Goal: Task Accomplishment & Management: Manage account settings

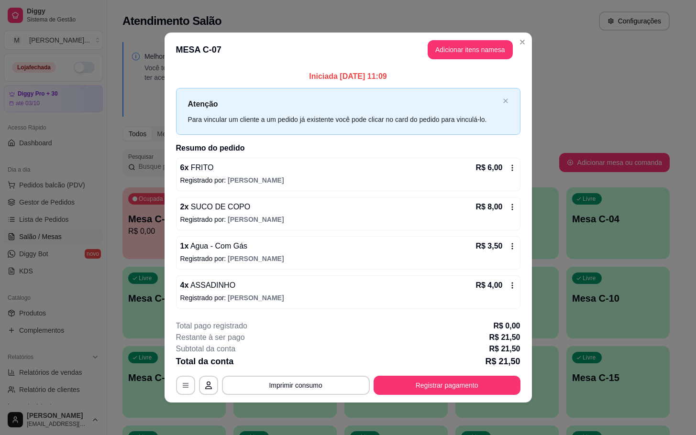
scroll to position [144, 0]
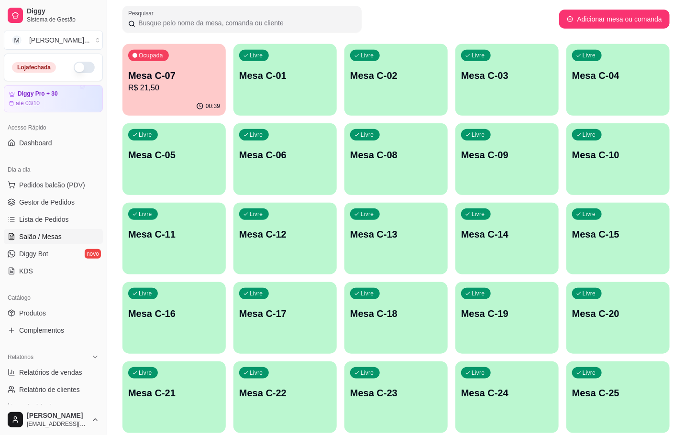
click at [174, 74] on p "Mesa C-07" at bounding box center [174, 75] width 92 height 13
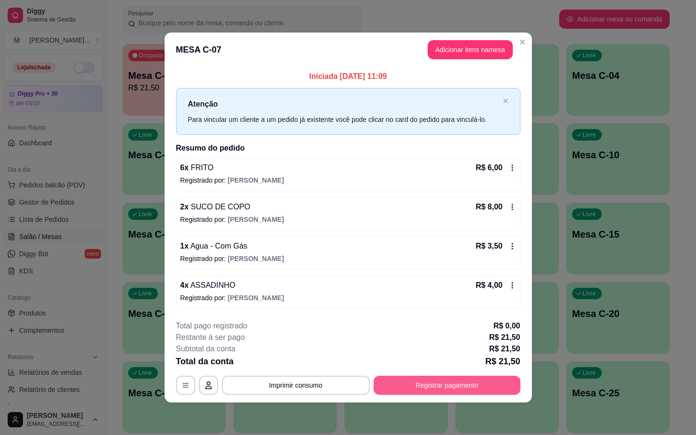
click at [468, 383] on button "Registrar pagamento" at bounding box center [447, 385] width 147 height 19
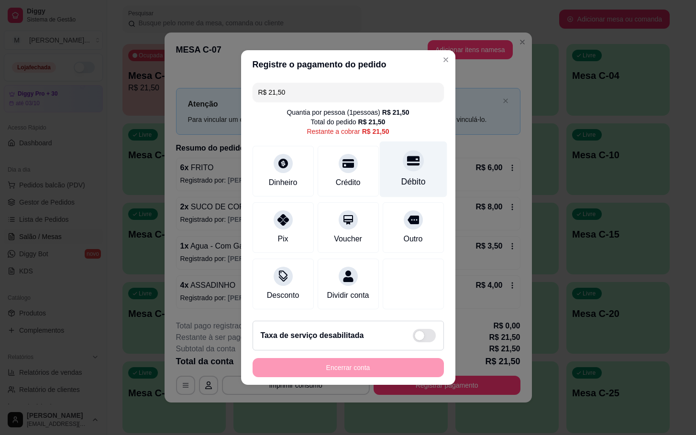
click at [410, 184] on div "Débito" at bounding box center [412, 170] width 67 height 56
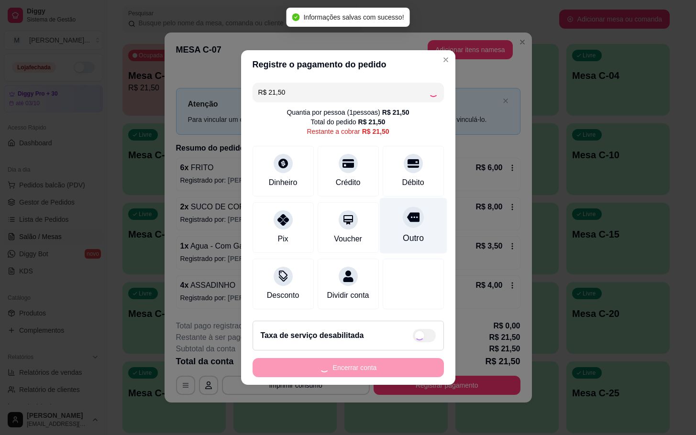
type input "R$ 0,00"
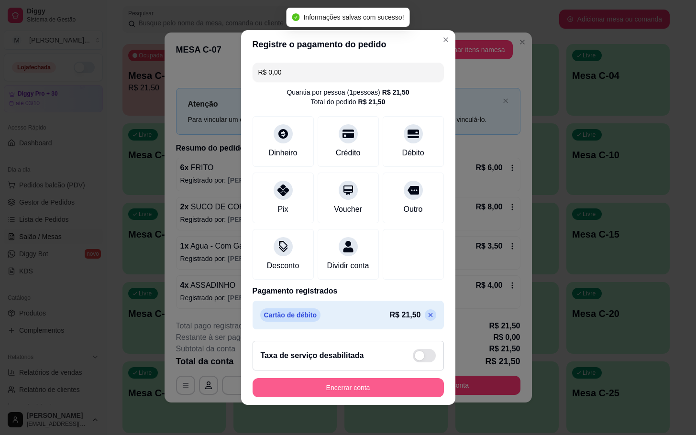
click at [396, 387] on button "Encerrar conta" at bounding box center [348, 387] width 191 height 19
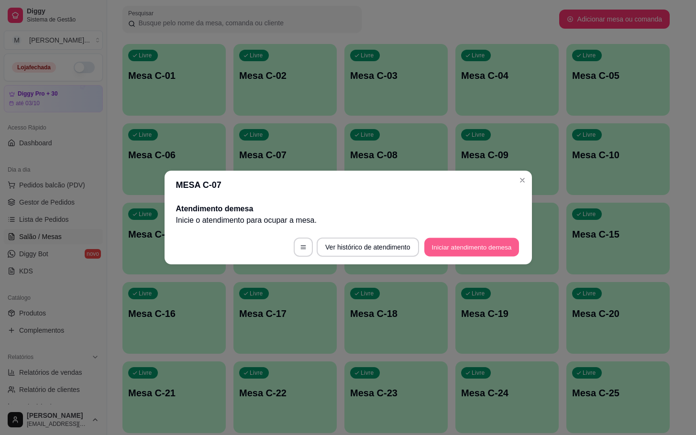
click at [473, 244] on button "Iniciar atendimento de mesa" at bounding box center [471, 247] width 95 height 19
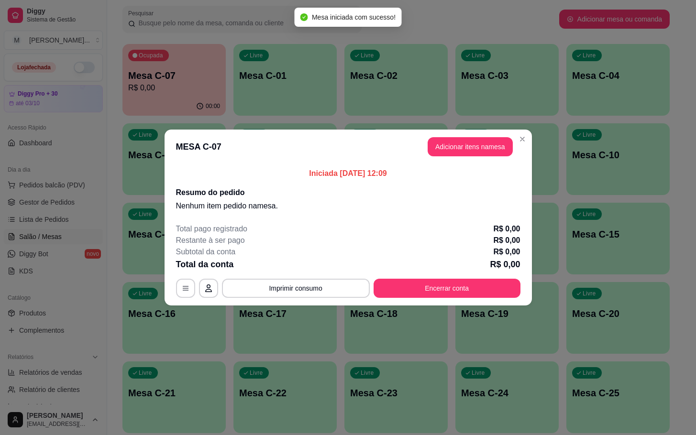
click at [468, 136] on header "MESA C-07 Adicionar itens na mesa" at bounding box center [348, 147] width 367 height 34
click at [468, 145] on button "Adicionar itens na mesa" at bounding box center [470, 146] width 85 height 19
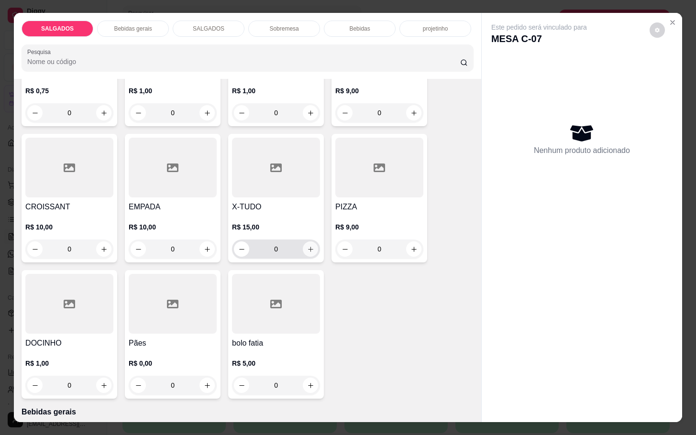
click at [307, 242] on button "increase-product-quantity" at bounding box center [310, 249] width 15 height 15
type input "1"
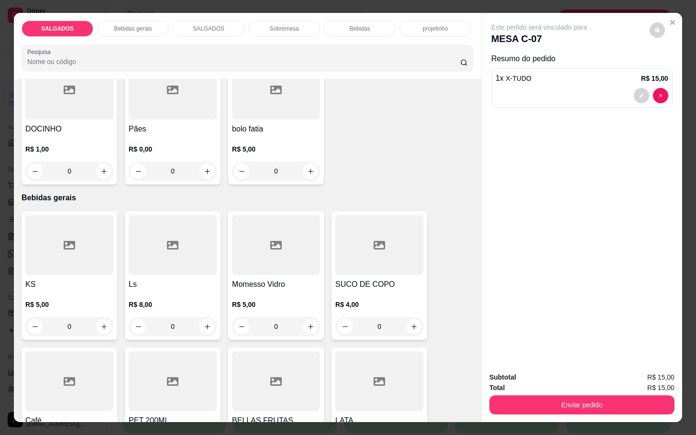
scroll to position [502, 0]
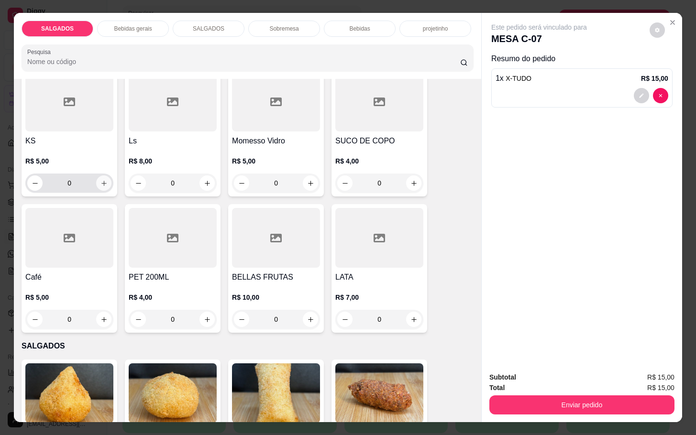
click at [100, 180] on icon "increase-product-quantity" at bounding box center [103, 183] width 7 height 7
type input "1"
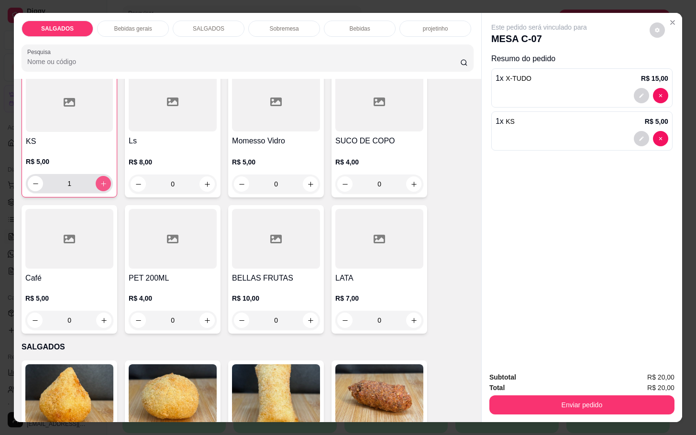
scroll to position [503, 0]
click at [561, 412] on div "Subtotal R$ 20,00 Total R$ 20,00 Enviar pedido" at bounding box center [582, 394] width 200 height 58
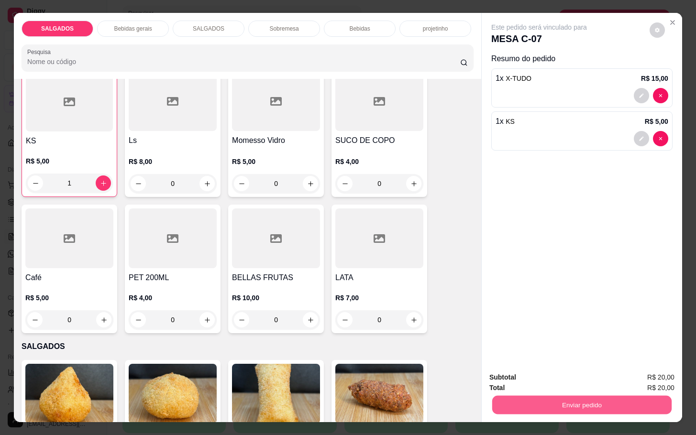
click at [546, 396] on button "Enviar pedido" at bounding box center [581, 405] width 179 height 19
click at [651, 371] on button "Enviar pedido" at bounding box center [648, 376] width 53 height 18
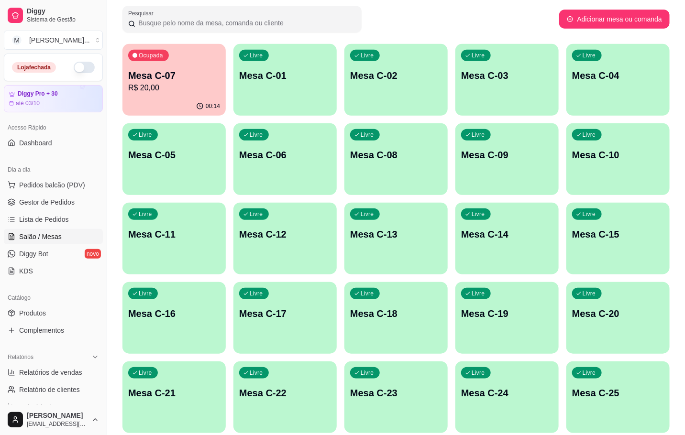
click at [301, 348] on div "button" at bounding box center [284, 348] width 103 height 11
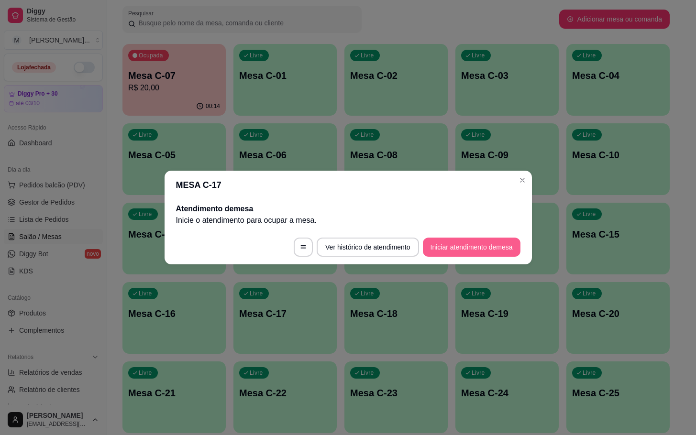
click at [470, 245] on button "Iniciar atendimento de mesa" at bounding box center [472, 247] width 98 height 19
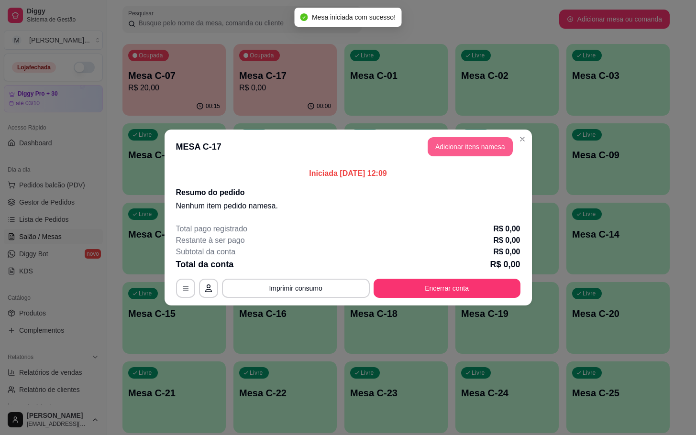
click at [465, 144] on button "Adicionar itens na mesa" at bounding box center [470, 146] width 85 height 19
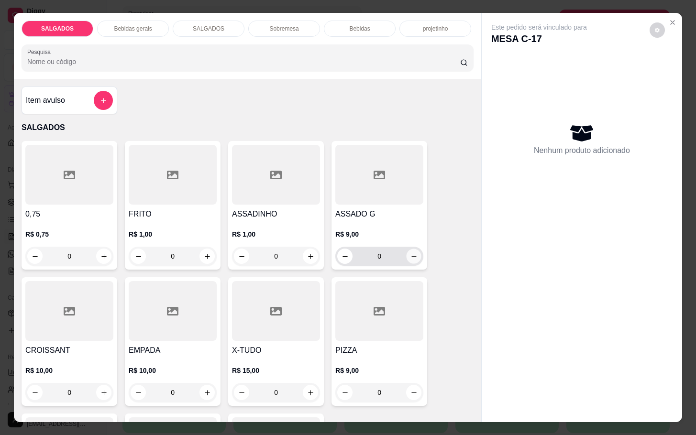
click at [408, 256] on button "increase-product-quantity" at bounding box center [414, 256] width 15 height 15
type input "1"
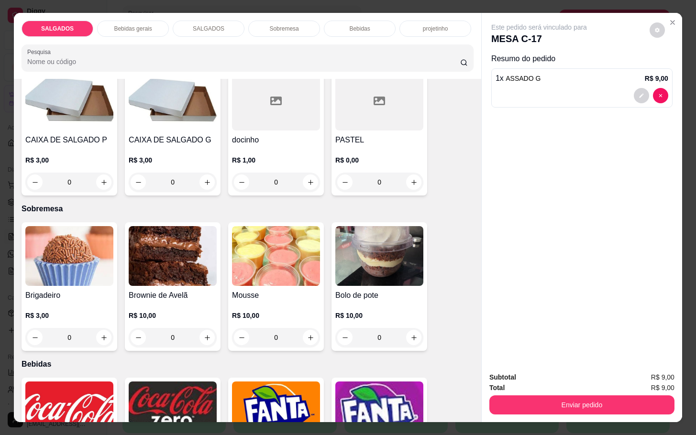
scroll to position [1579, 0]
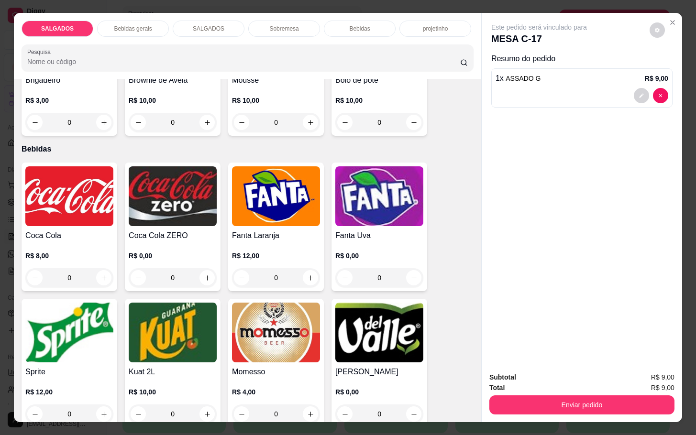
click at [403, 366] on h4 "[PERSON_NAME]" at bounding box center [379, 371] width 88 height 11
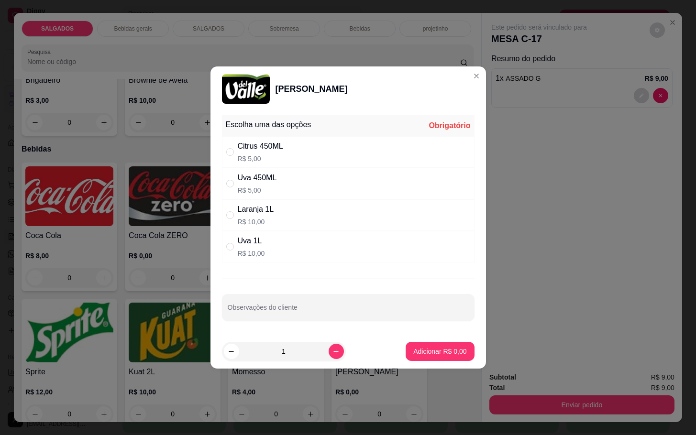
click at [283, 168] on div "Uva 450ML R$ 5,00" at bounding box center [348, 184] width 253 height 32
radio input "true"
click at [284, 147] on div "Citrus 450ML R$ 5,00" at bounding box center [348, 152] width 253 height 32
radio input "true"
radio input "false"
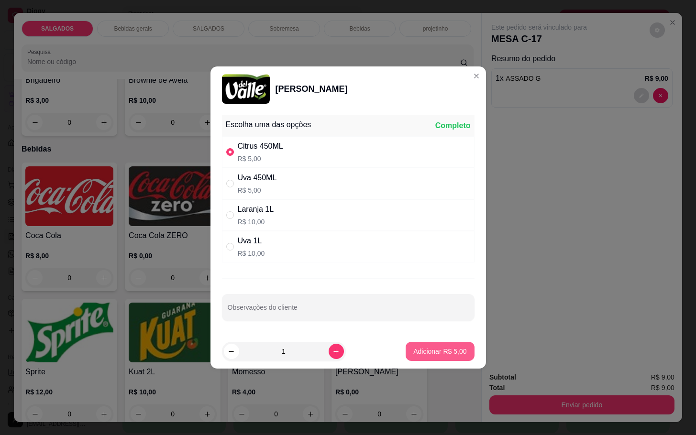
click at [423, 344] on button "Adicionar R$ 5,00" at bounding box center [440, 351] width 68 height 19
type input "1"
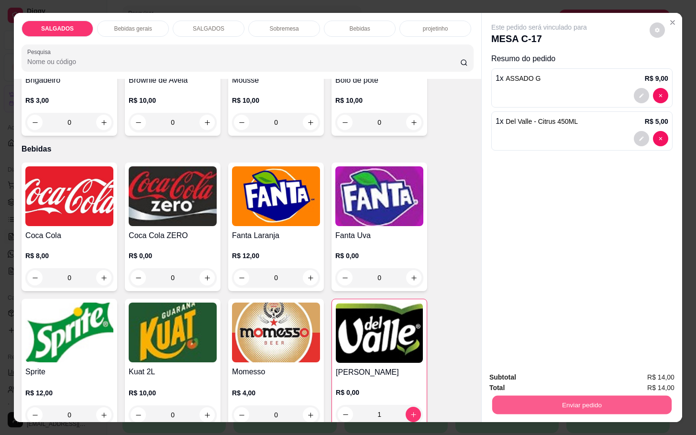
click at [510, 401] on button "Enviar pedido" at bounding box center [581, 405] width 179 height 19
click at [658, 382] on button "Enviar pedido" at bounding box center [648, 376] width 54 height 18
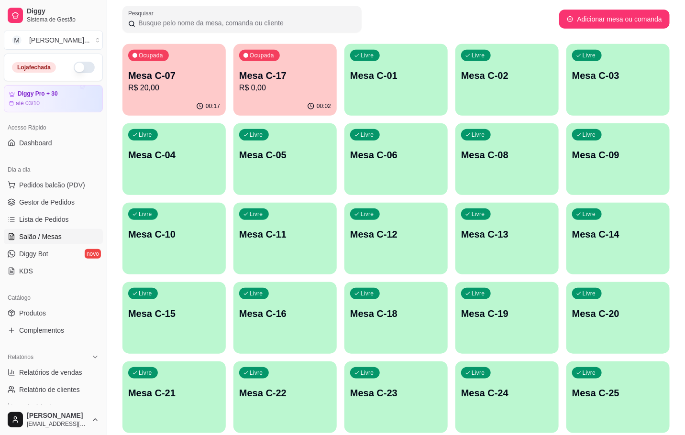
click at [301, 69] on p "Mesa C-17" at bounding box center [285, 75] width 92 height 13
click at [174, 59] on div "Ocupada Mesa C-07 R$ 20,00" at bounding box center [173, 70] width 103 height 53
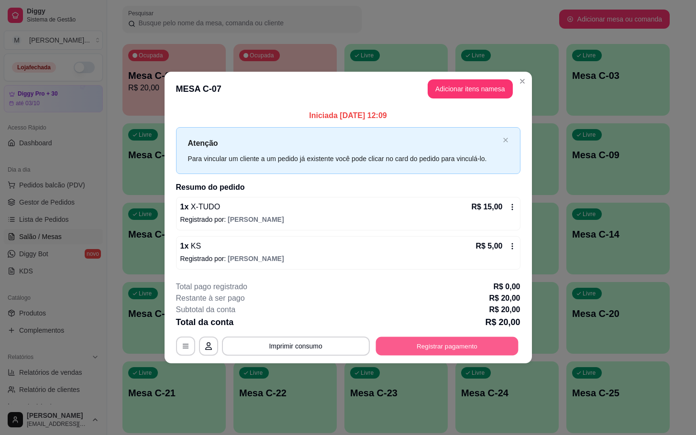
click at [444, 347] on button "Registrar pagamento" at bounding box center [447, 346] width 143 height 19
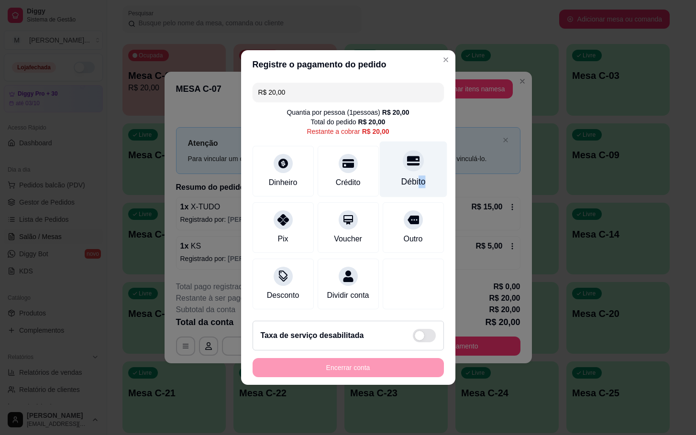
drag, startPoint x: 409, startPoint y: 168, endPoint x: 428, endPoint y: 164, distance: 19.6
click at [428, 164] on div "Débito" at bounding box center [412, 170] width 67 height 56
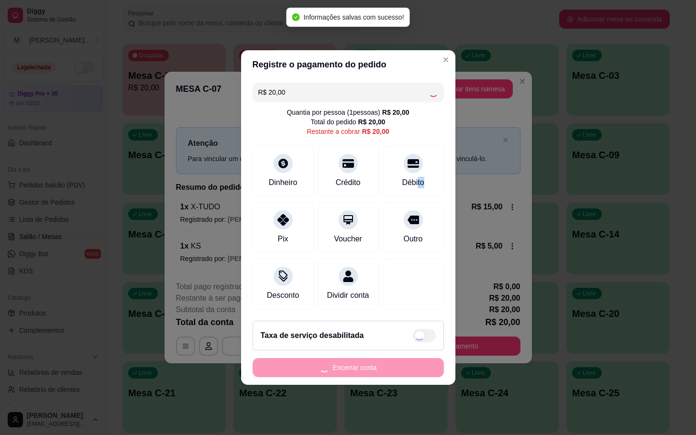
type input "R$ 0,00"
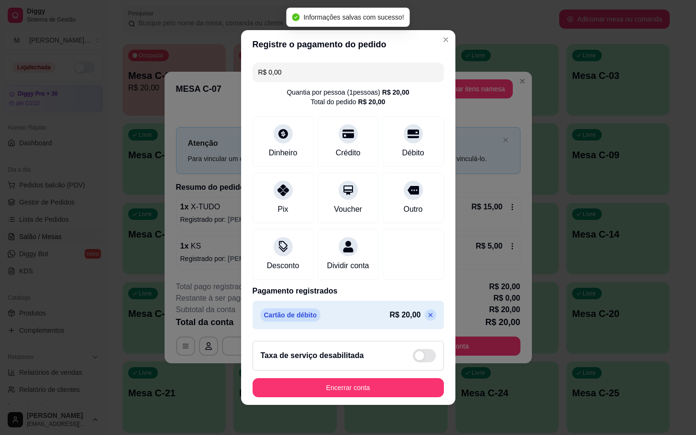
click at [387, 405] on footer "Taxa de serviço desabilitada Encerrar conta" at bounding box center [348, 369] width 214 height 72
click at [389, 405] on footer "Taxa de serviço desabilitada Encerrar conta" at bounding box center [348, 369] width 214 height 72
click at [403, 394] on button "Encerrar conta" at bounding box center [348, 387] width 191 height 19
